Goal: Task Accomplishment & Management: Manage account settings

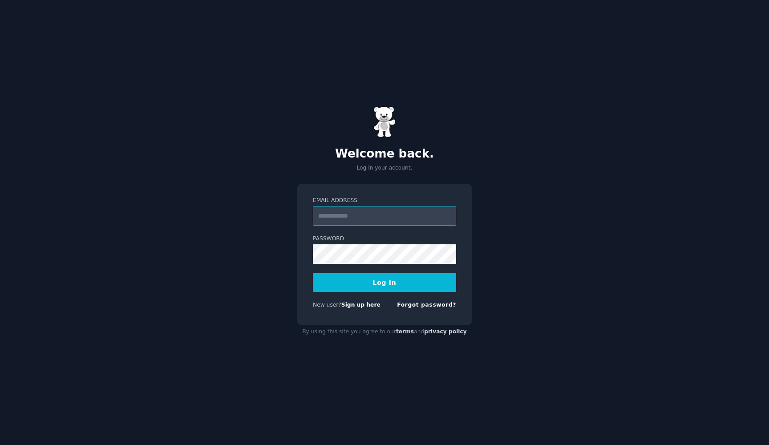
type input "**********"
click at [381, 281] on button "Log In" at bounding box center [384, 282] width 143 height 19
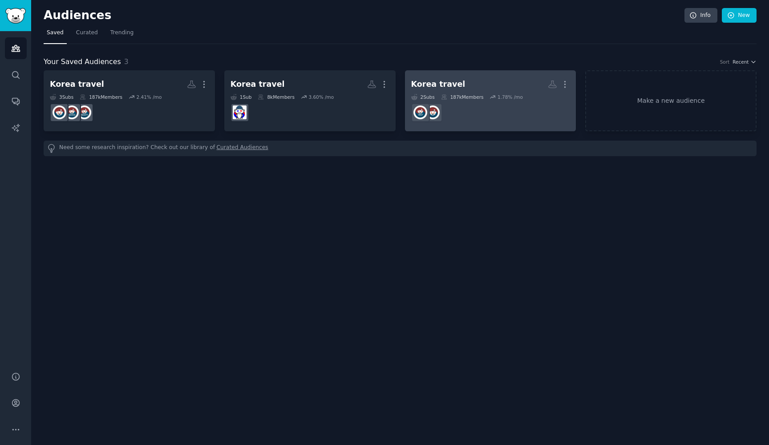
click at [446, 84] on div "Korea travel" at bounding box center [438, 84] width 54 height 11
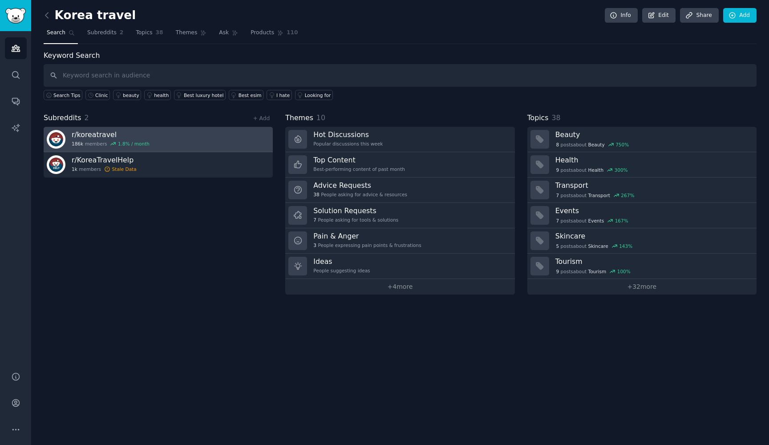
click at [92, 138] on h3 "r/ koreatravel" at bounding box center [111, 134] width 78 height 9
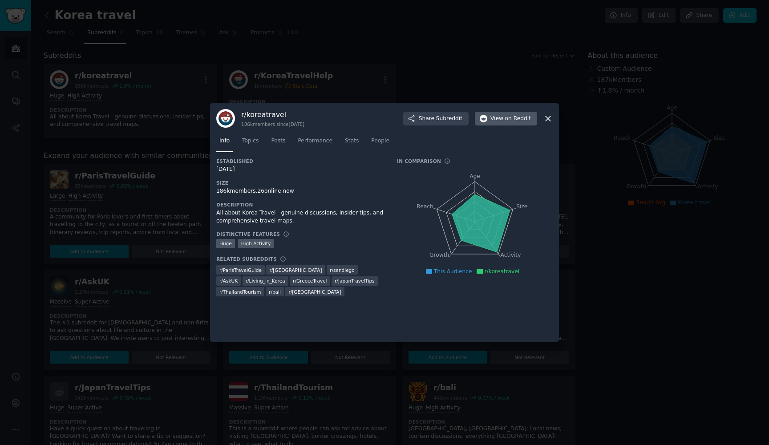
click at [499, 122] on span "View on Reddit" at bounding box center [510, 119] width 41 height 8
click at [257, 146] on link "Topics" at bounding box center [250, 143] width 23 height 18
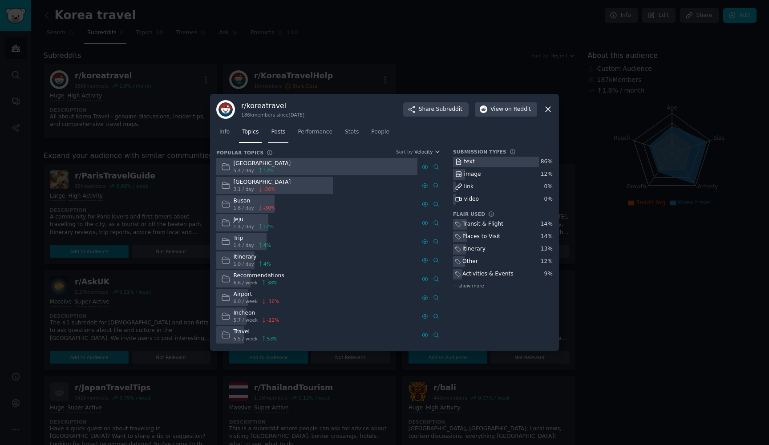
click at [282, 136] on link "Posts" at bounding box center [278, 134] width 20 height 18
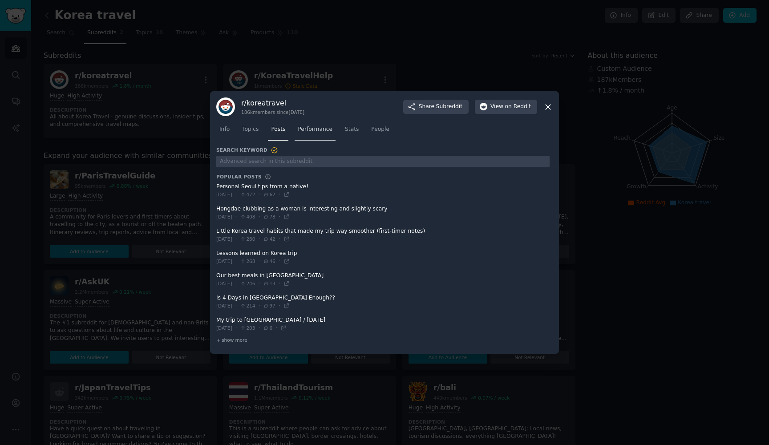
click at [316, 132] on span "Performance" at bounding box center [315, 130] width 35 height 8
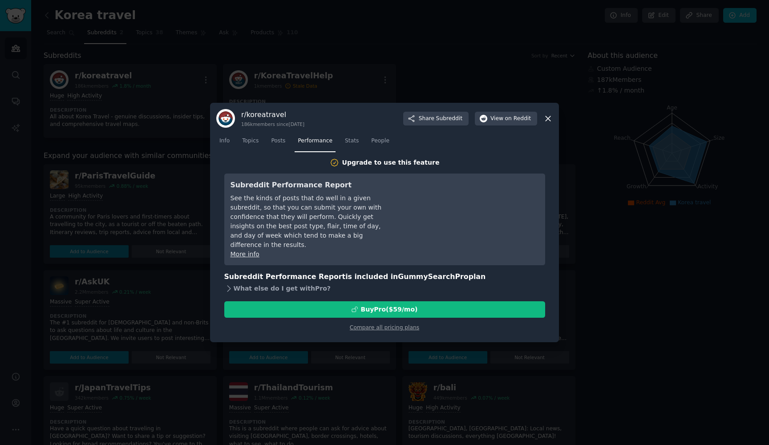
click at [311, 283] on div "What else do I get with Pro ?" at bounding box center [384, 289] width 321 height 12
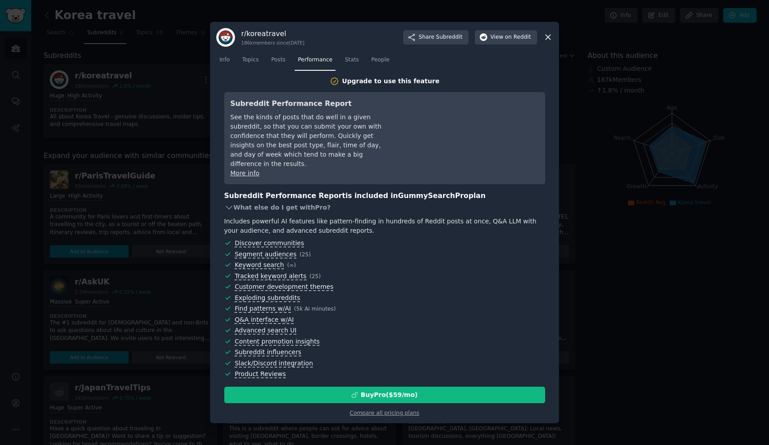
click at [300, 206] on div "What else do I get with Pro ?" at bounding box center [384, 207] width 321 height 12
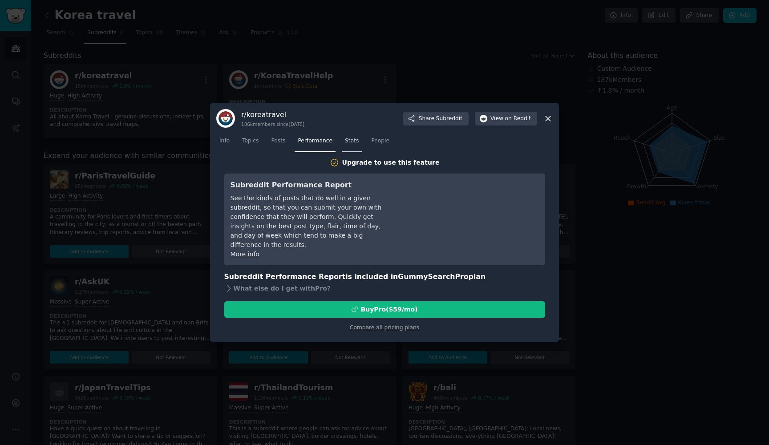
click at [355, 137] on link "Stats" at bounding box center [352, 143] width 20 height 18
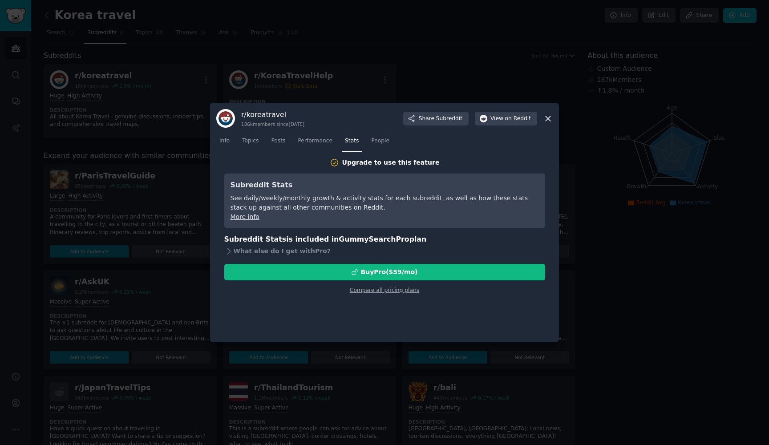
click at [365, 208] on div "See daily/weekly/monthly growth & activity stats for each subreddit, as well as…" at bounding box center [385, 203] width 308 height 19
click at [380, 139] on span "People" at bounding box center [380, 141] width 18 height 8
click at [549, 118] on icon at bounding box center [547, 118] width 9 height 9
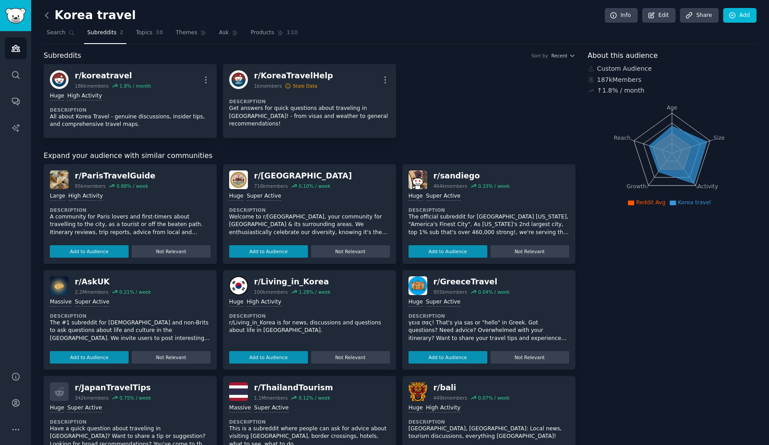
click at [49, 16] on icon at bounding box center [46, 15] width 9 height 9
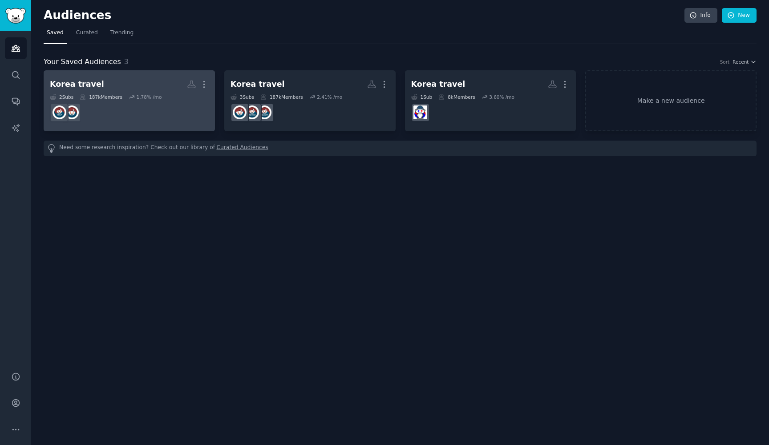
click at [146, 86] on h2 "Korea travel More" at bounding box center [129, 85] width 159 height 16
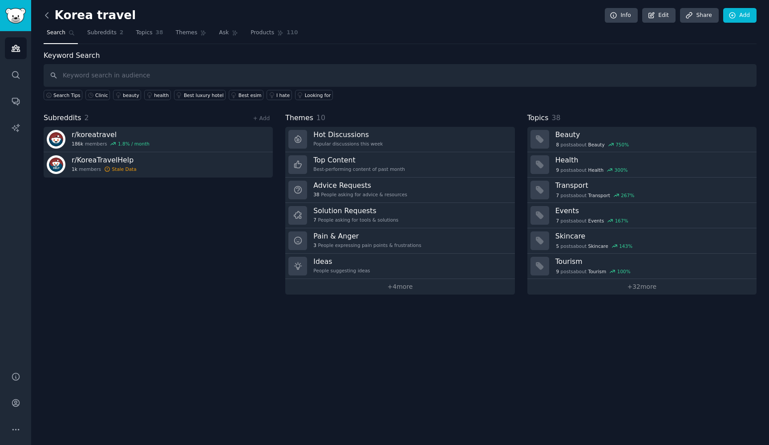
click at [44, 16] on icon at bounding box center [46, 15] width 9 height 9
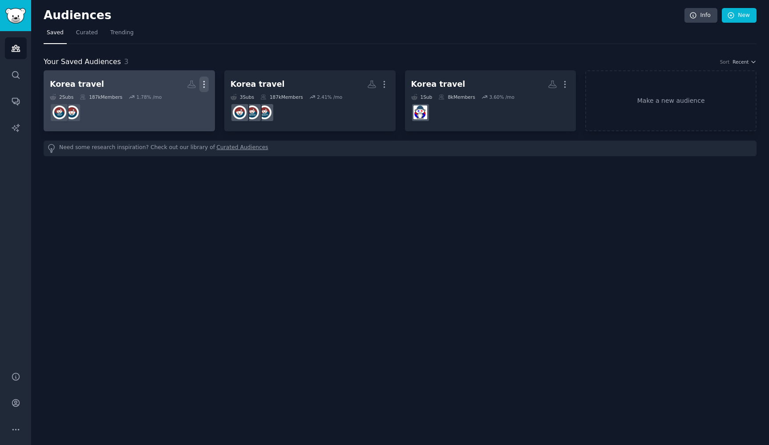
click at [205, 86] on icon "button" at bounding box center [203, 84] width 9 height 9
click at [182, 104] on p "Delete" at bounding box center [180, 102] width 20 height 9
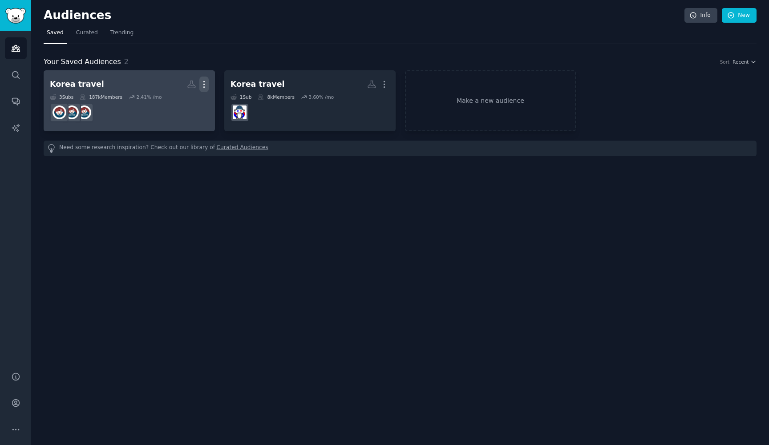
click at [204, 84] on icon "button" at bounding box center [203, 84] width 1 height 6
click at [120, 90] on h2 "Korea travel Custom Audience More View Delete" at bounding box center [129, 85] width 159 height 16
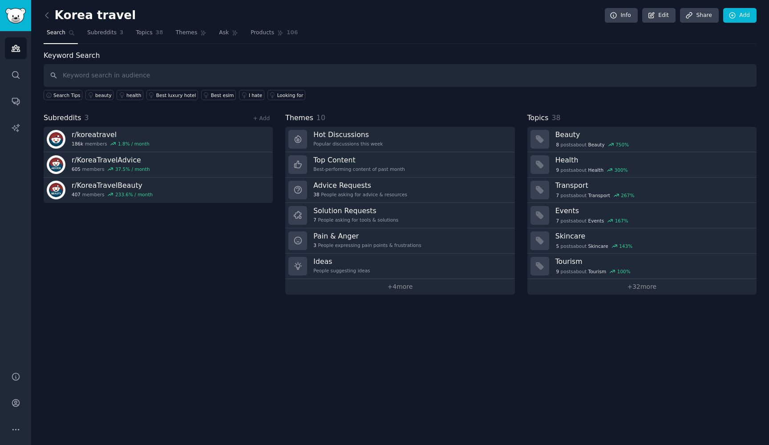
click at [101, 11] on h2 "Korea travel" at bounding box center [90, 15] width 92 height 14
click at [663, 21] on link "Edit" at bounding box center [658, 15] width 33 height 15
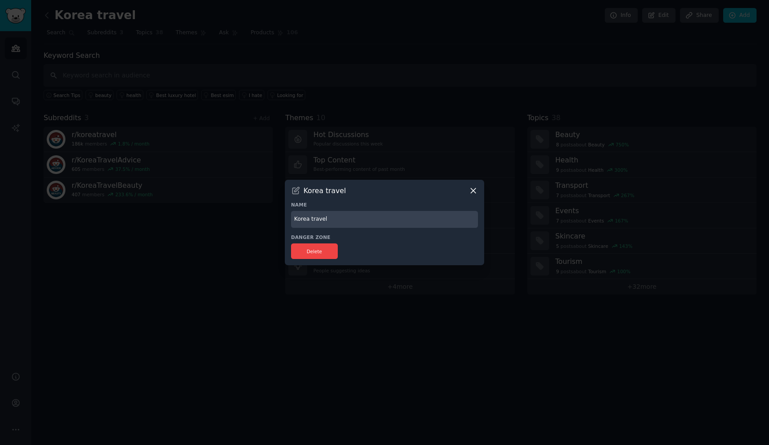
click at [344, 221] on input "Korea travel" at bounding box center [384, 219] width 187 height 17
type input "KoreaTravel"
click at [474, 192] on icon at bounding box center [473, 190] width 9 height 9
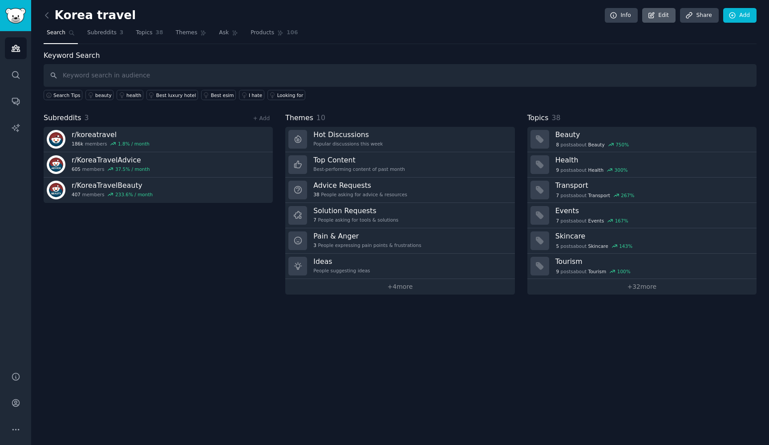
click at [656, 15] on icon at bounding box center [652, 16] width 8 height 8
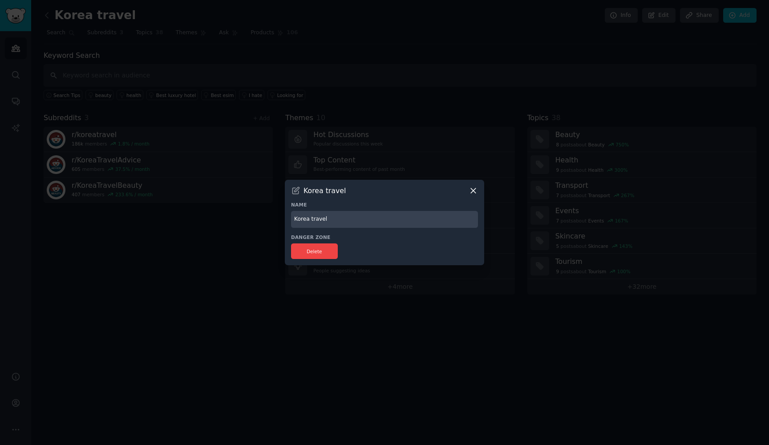
click at [372, 219] on input "Korea travel" at bounding box center [384, 219] width 187 height 17
click at [332, 193] on h3 "Korea travel" at bounding box center [325, 190] width 42 height 9
click at [328, 219] on input "Korea travel" at bounding box center [384, 219] width 187 height 17
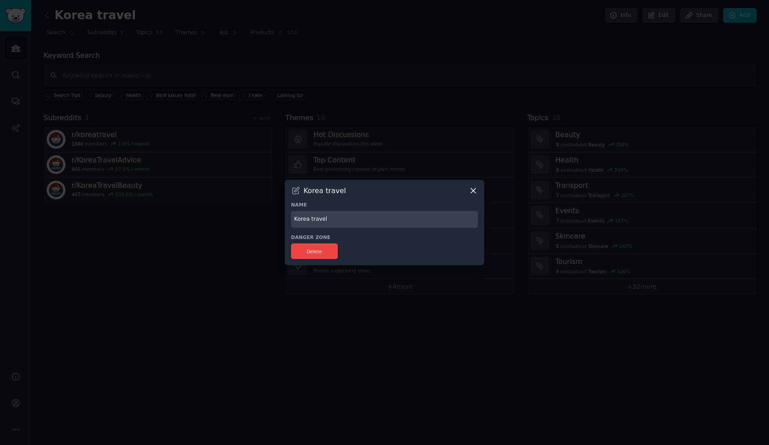
click at [328, 219] on input "Korea travel" at bounding box center [384, 219] width 187 height 17
type input "KoreaTravel"
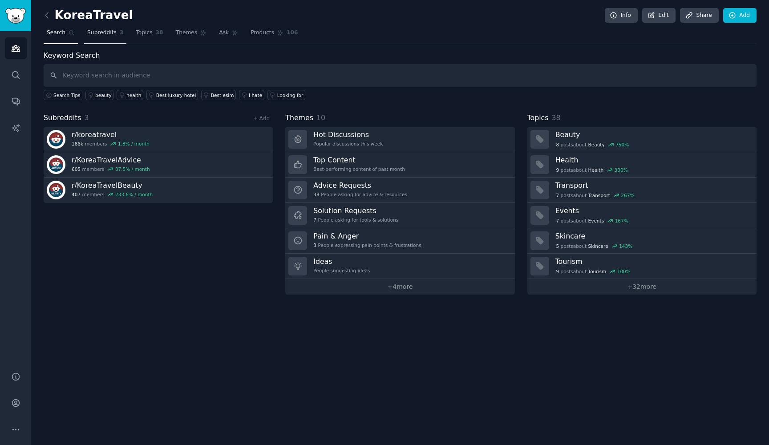
click at [114, 38] on link "Subreddits 3" at bounding box center [105, 35] width 42 height 18
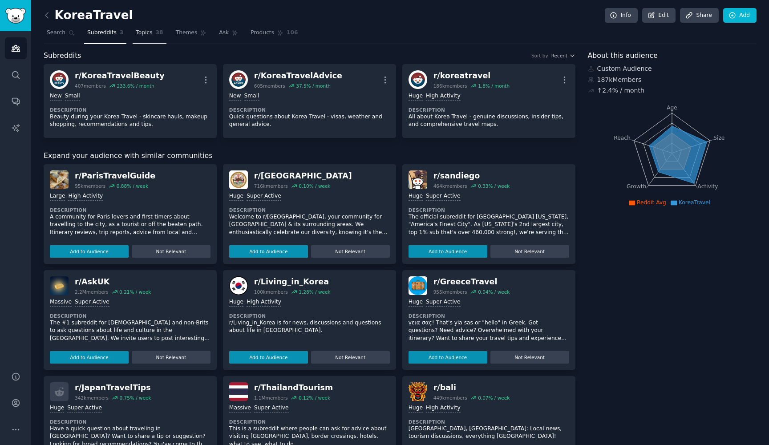
click at [144, 40] on link "Topics 38" at bounding box center [149, 35] width 33 height 18
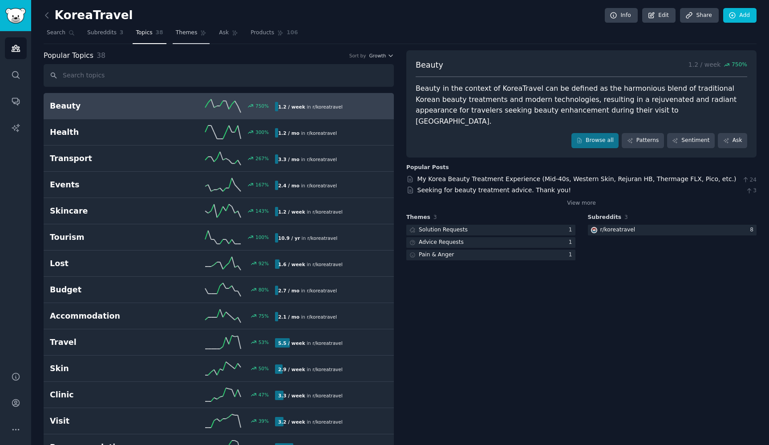
click at [183, 38] on link "Themes" at bounding box center [191, 35] width 37 height 18
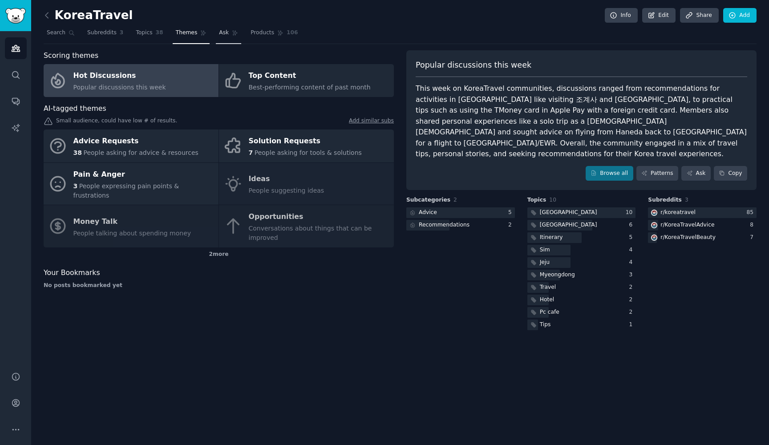
click at [222, 34] on span "Ask" at bounding box center [224, 33] width 10 height 8
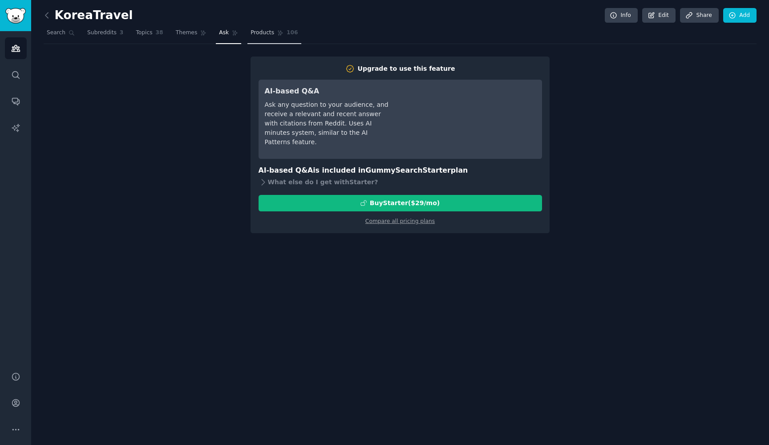
click at [251, 33] on span "Products" at bounding box center [263, 33] width 24 height 8
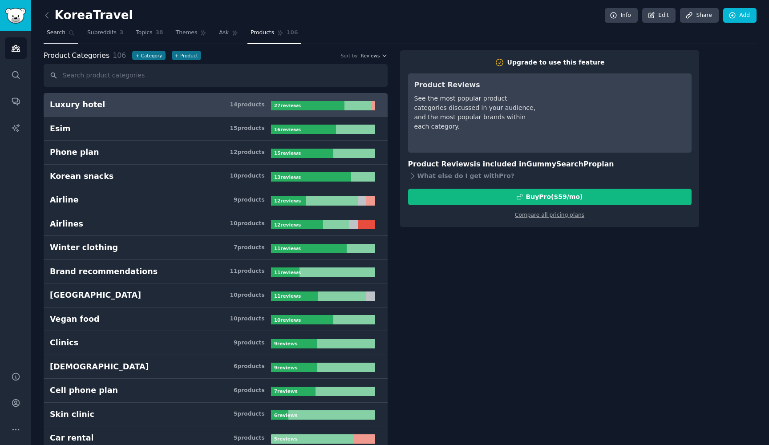
click at [71, 38] on link "Search" at bounding box center [61, 35] width 34 height 18
